Goal: Information Seeking & Learning: Learn about a topic

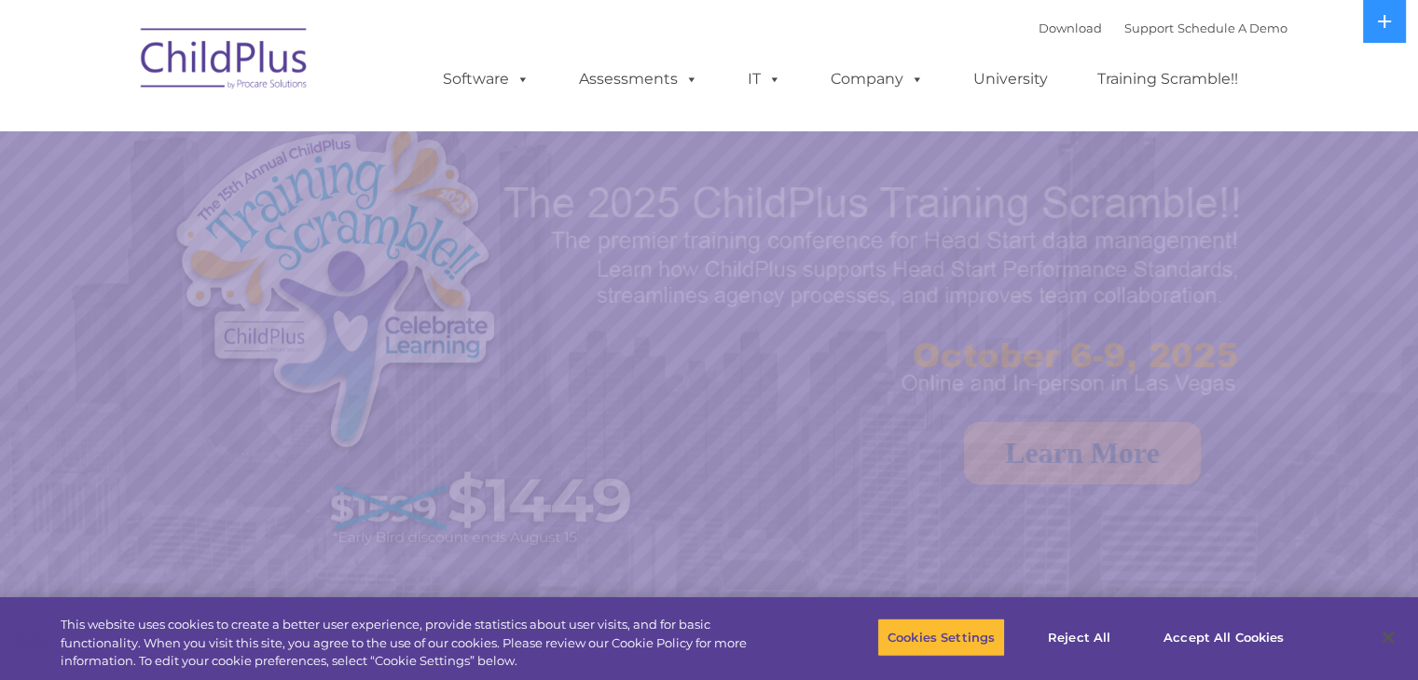
select select "MEDIUM"
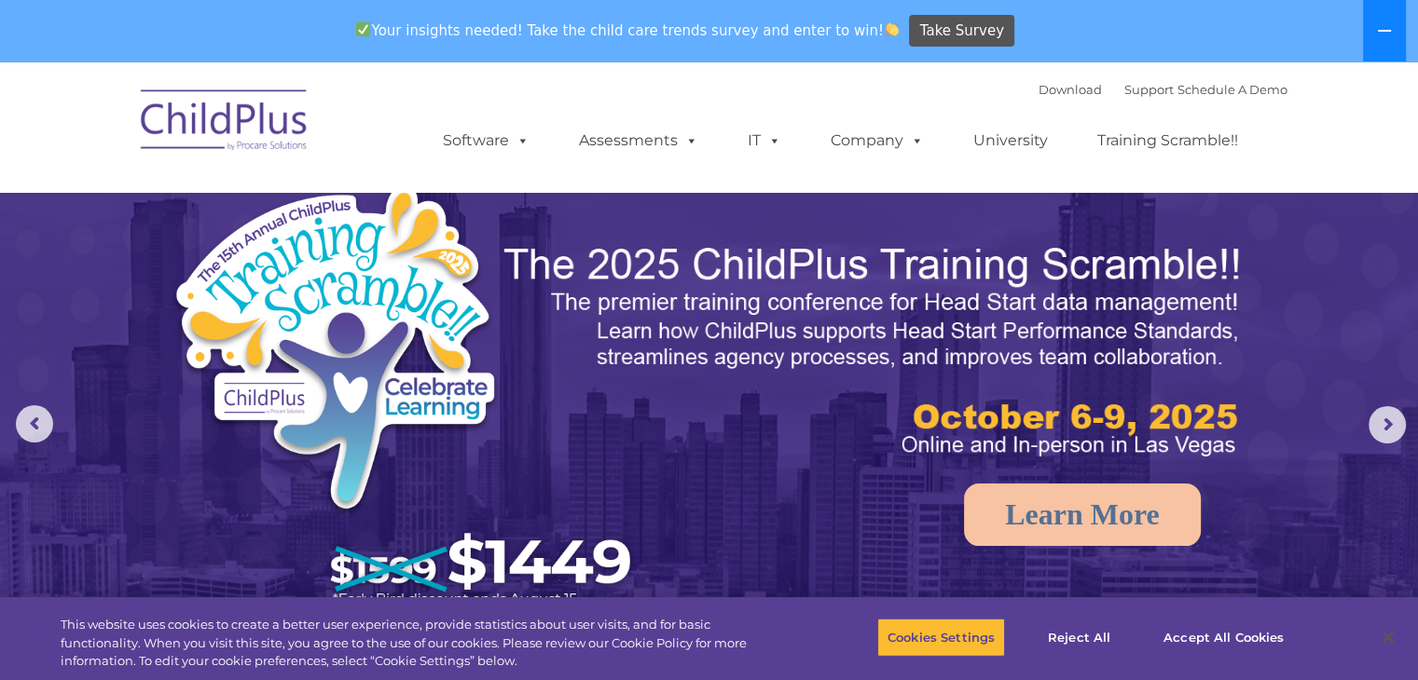
click at [1386, 19] on button at bounding box center [1384, 31] width 43 height 62
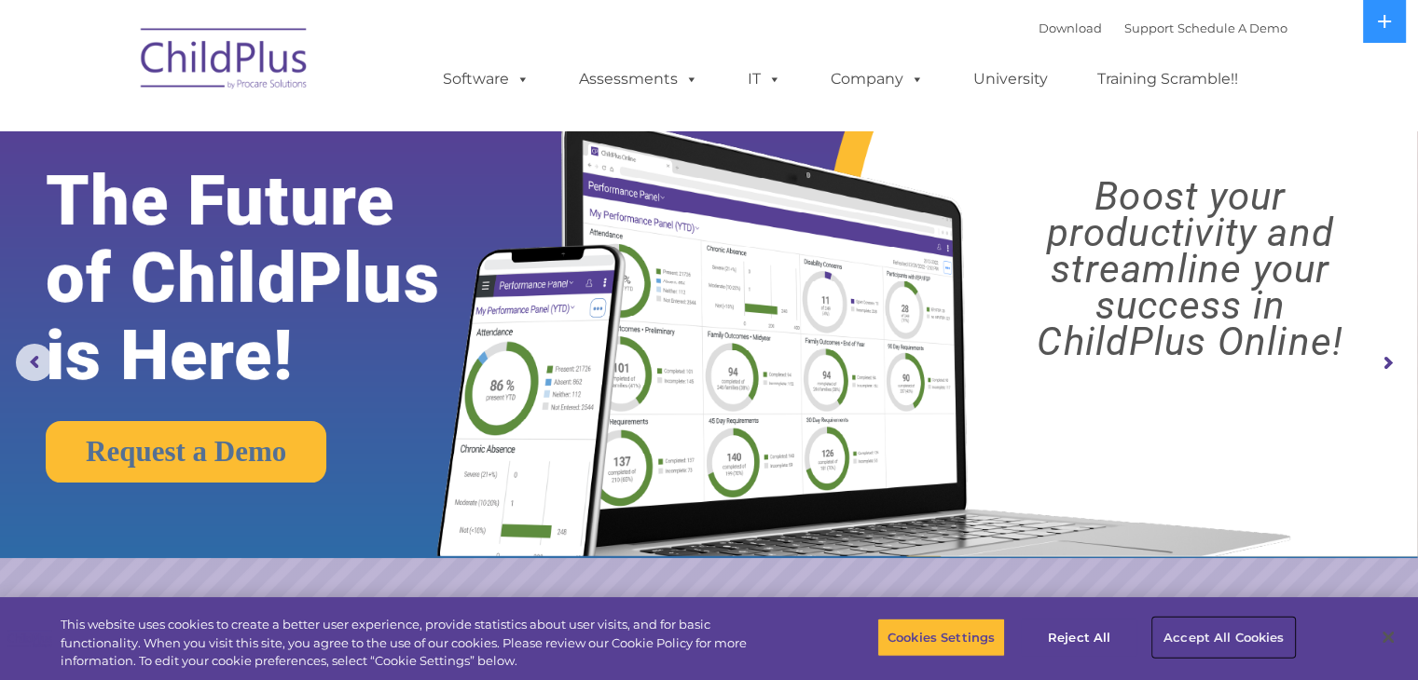
click at [1191, 638] on button "Accept All Cookies" at bounding box center [1223, 637] width 141 height 39
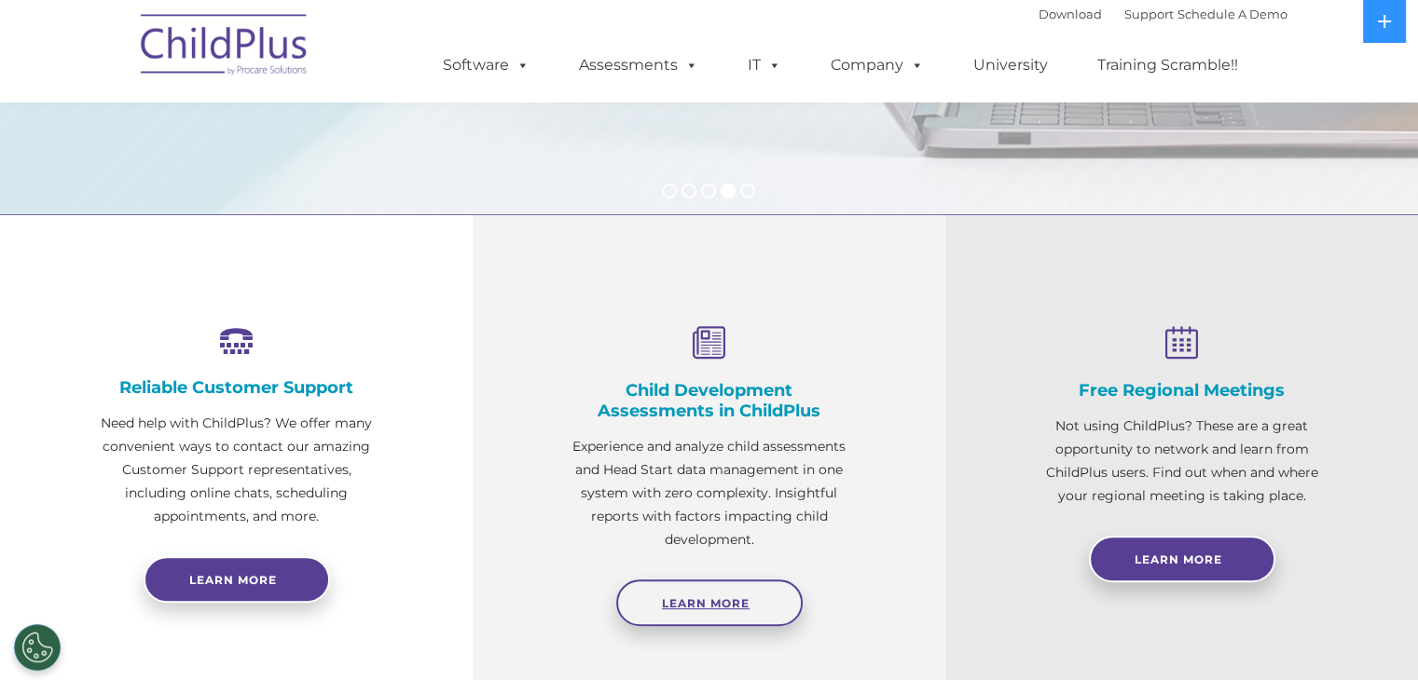
scroll to position [511, 0]
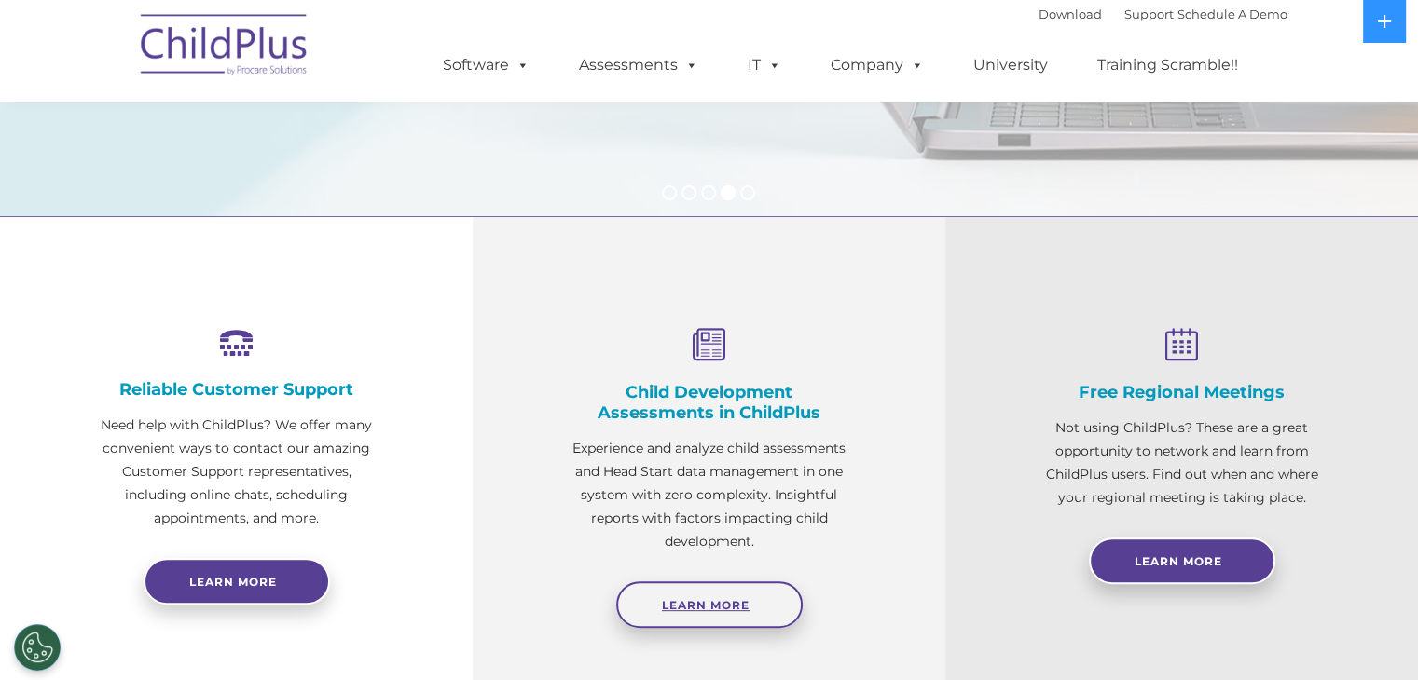
click at [696, 603] on span "Learn More" at bounding box center [706, 605] width 88 height 14
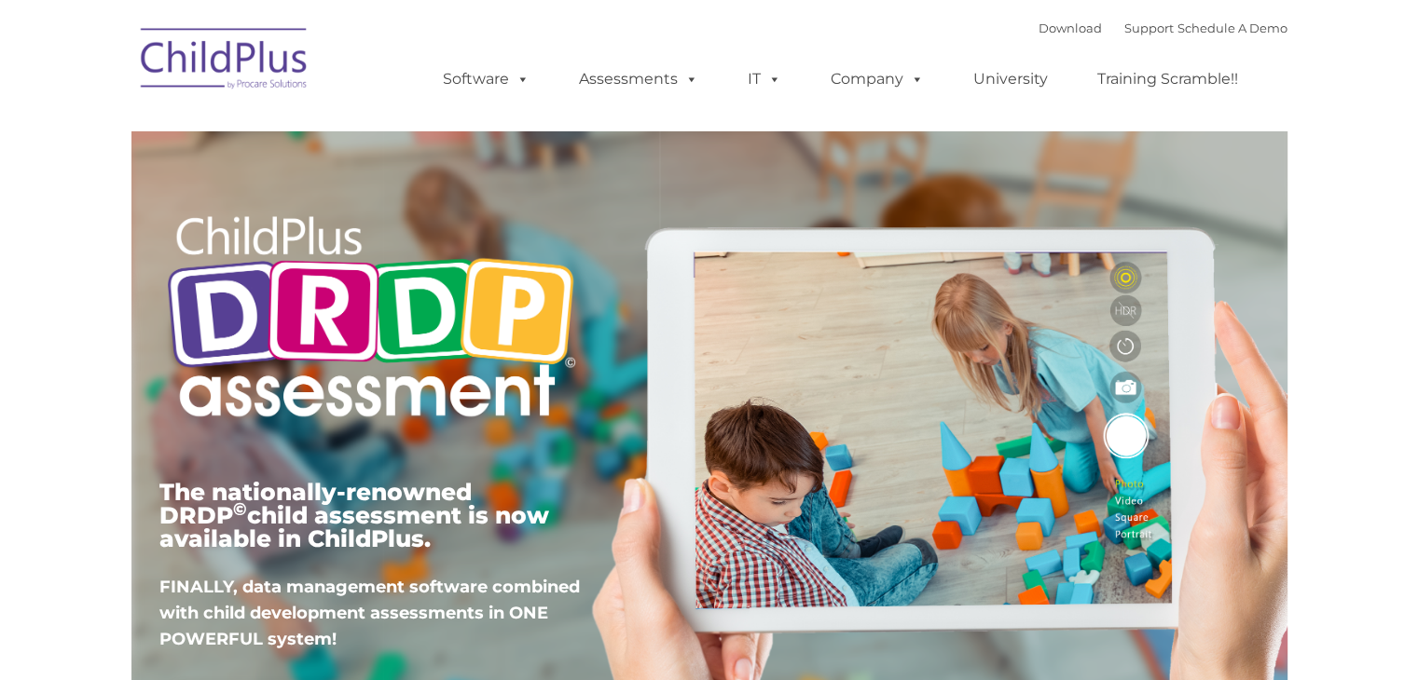
type input ""
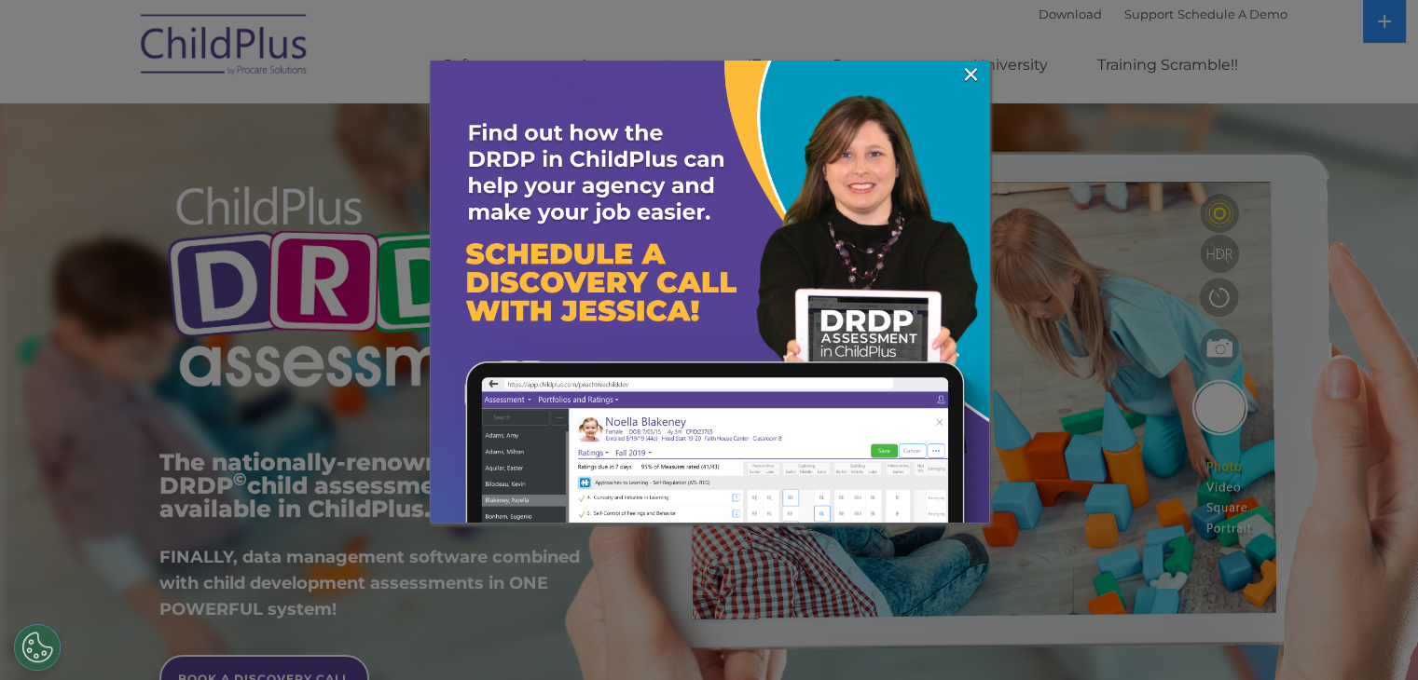
scroll to position [34, 0]
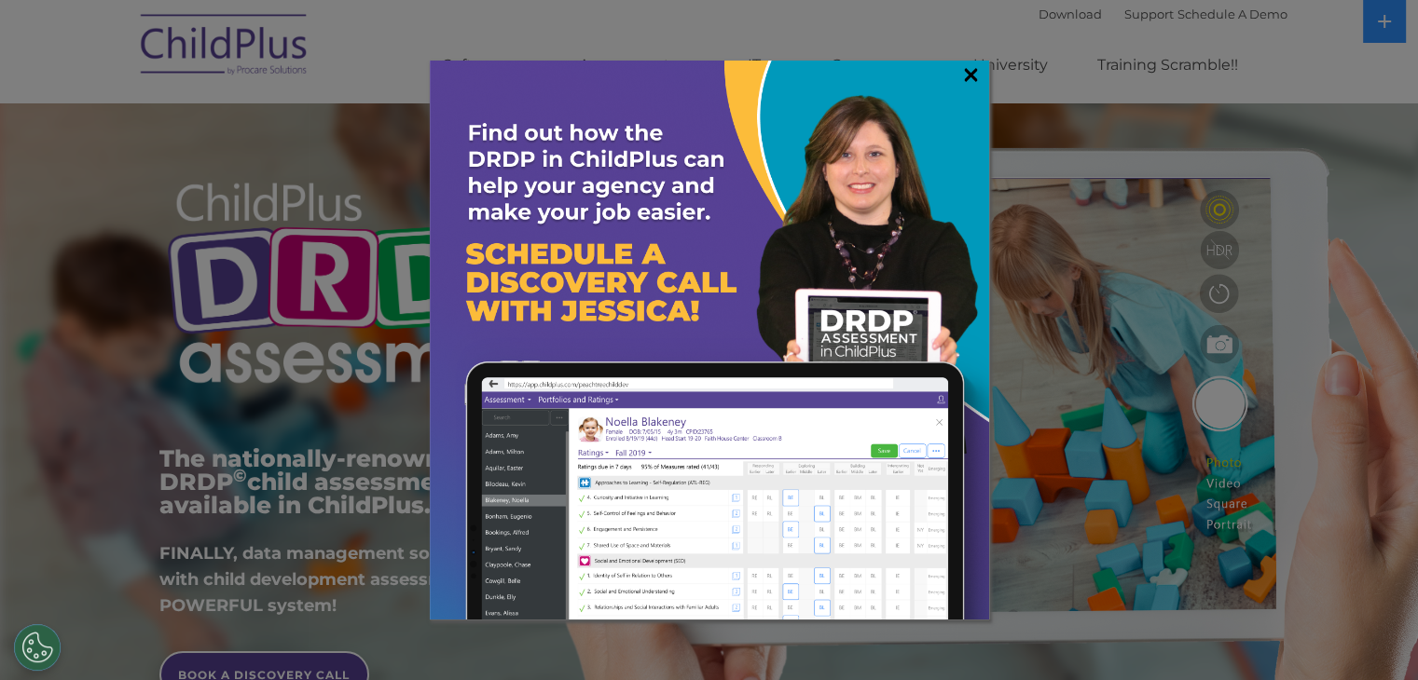
click at [971, 79] on link "×" at bounding box center [970, 74] width 21 height 19
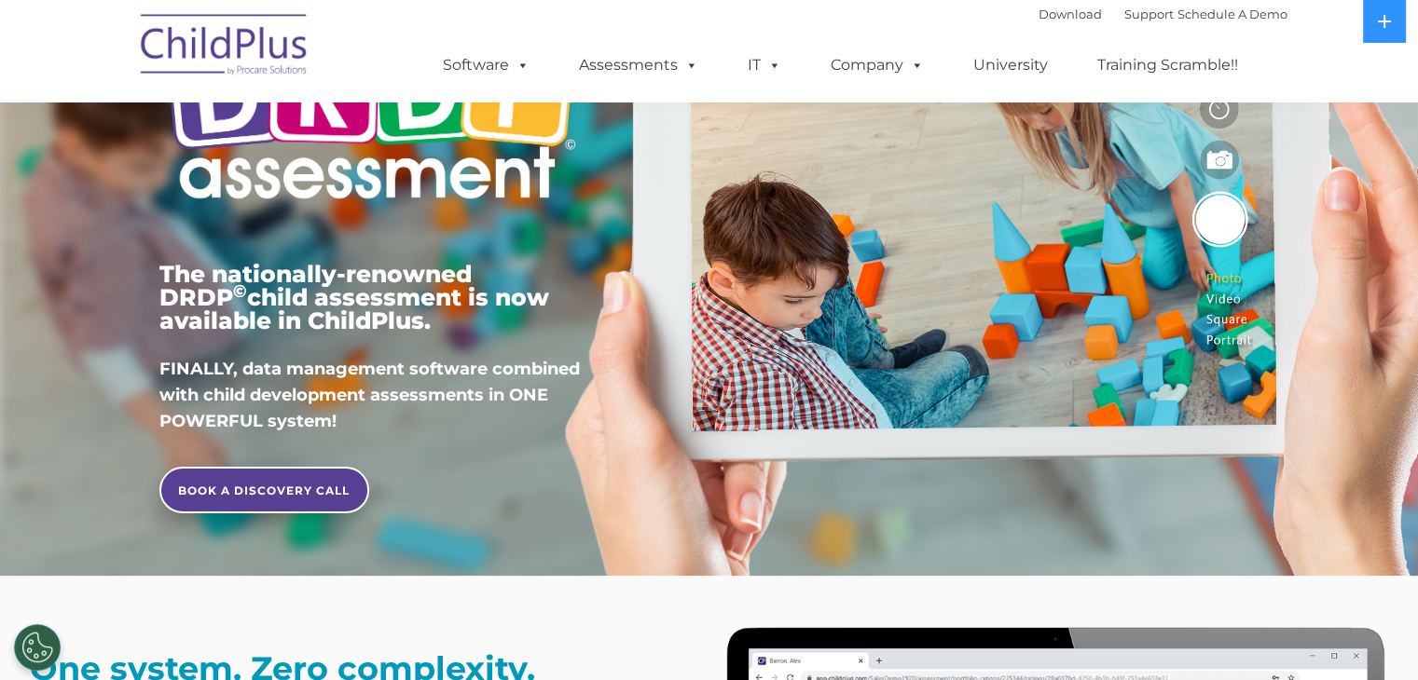
scroll to position [0, 0]
